Goal: Task Accomplishment & Management: Complete application form

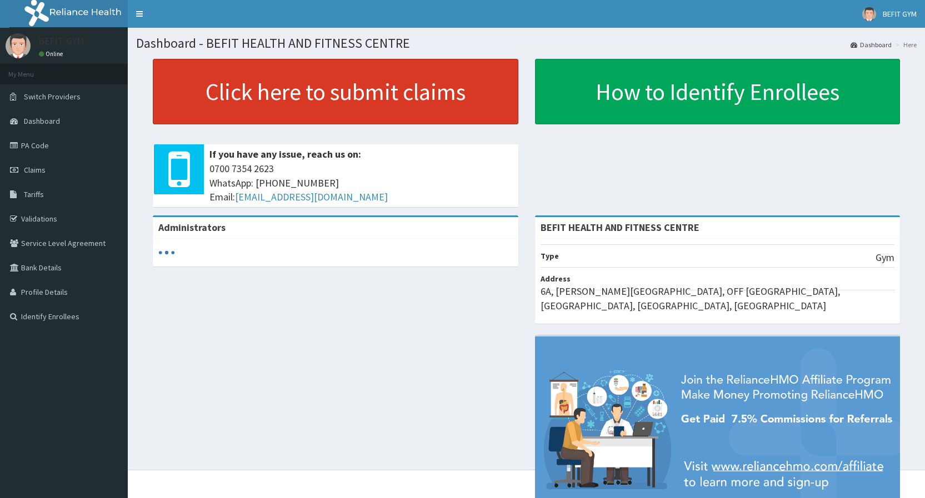
click at [363, 119] on link "Click here to submit claims" at bounding box center [336, 92] width 366 height 66
